Goal: Information Seeking & Learning: Understand process/instructions

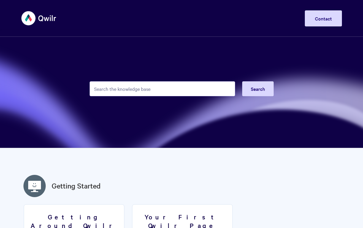
click at [140, 87] on input "Search the knowledge base" at bounding box center [162, 88] width 145 height 15
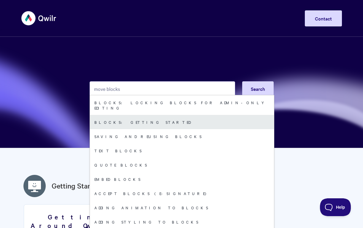
type input "move blocks"
click at [171, 121] on link "Blocks: Getting Started" at bounding box center [182, 122] width 184 height 14
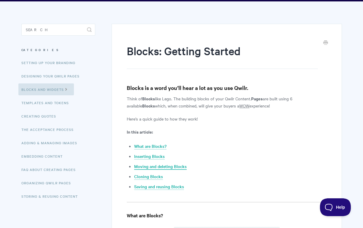
click at [164, 164] on link "Moving and deleting Blocks" at bounding box center [160, 166] width 53 height 7
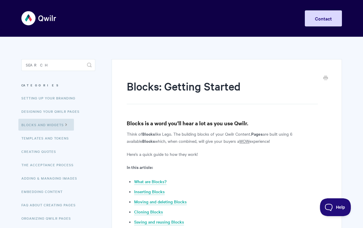
scroll to position [11, 0]
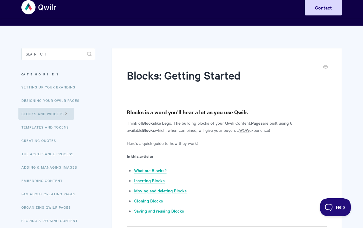
click at [73, 66] on aside "Toggle Search Categories Setting up your Branding Designing Your Qwilr Pages Bl…" at bounding box center [58, 142] width 74 height 188
click at [68, 55] on input "Search" at bounding box center [58, 54] width 74 height 12
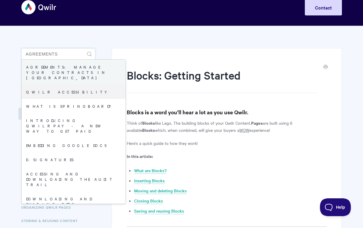
type input "agreements"
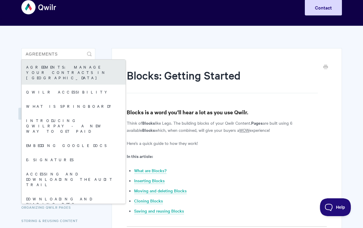
click at [77, 72] on link "Agreements: Manage your Contracts in [GEOGRAPHIC_DATA]" at bounding box center [74, 72] width 104 height 25
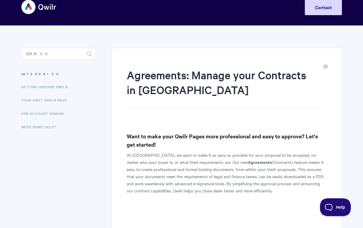
scroll to position [18, 0]
